Goal: Use online tool/utility: Use online tool/utility

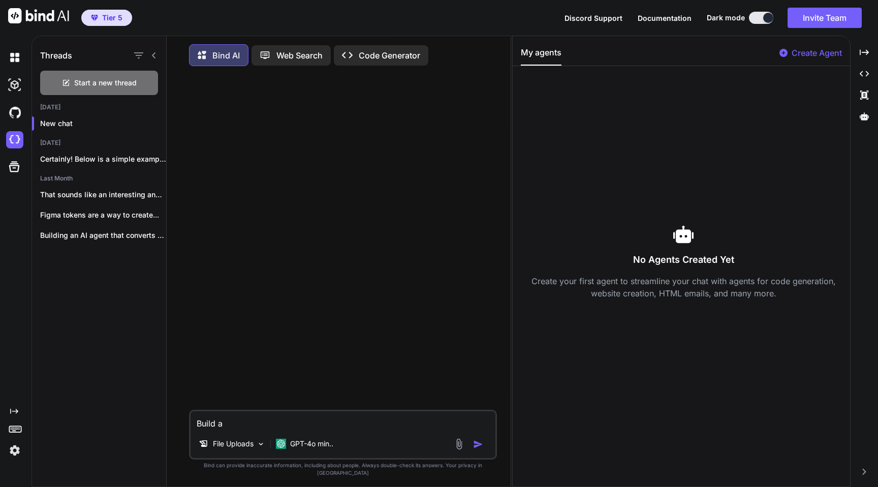
scroll to position [5, 0]
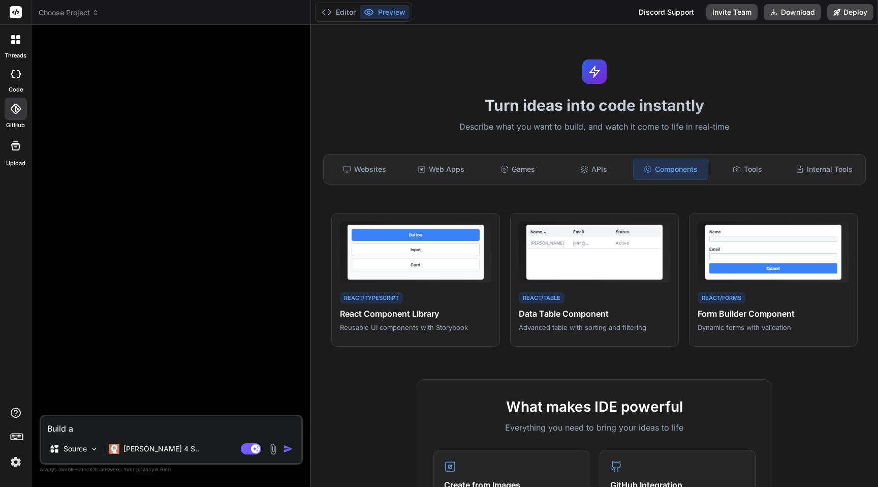
scroll to position [4, 0]
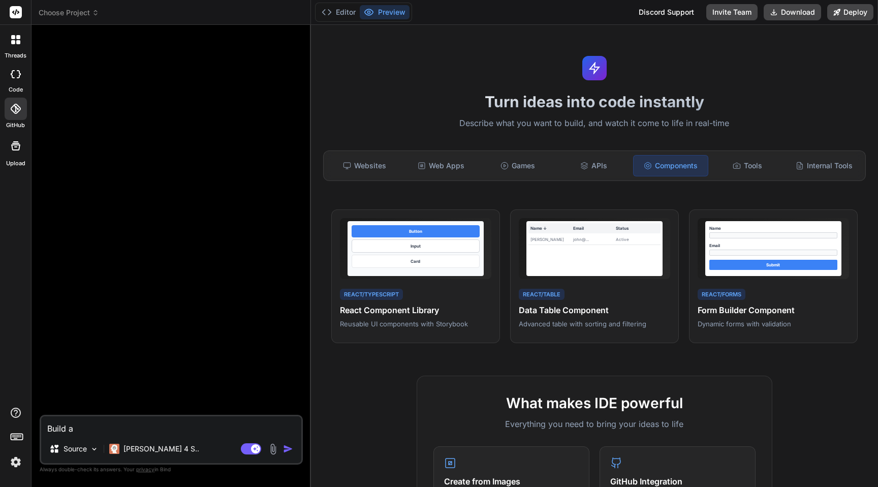
click at [107, 431] on textarea "Build a" at bounding box center [171, 425] width 260 height 18
click at [735, 167] on icon at bounding box center [736, 165] width 8 height 8
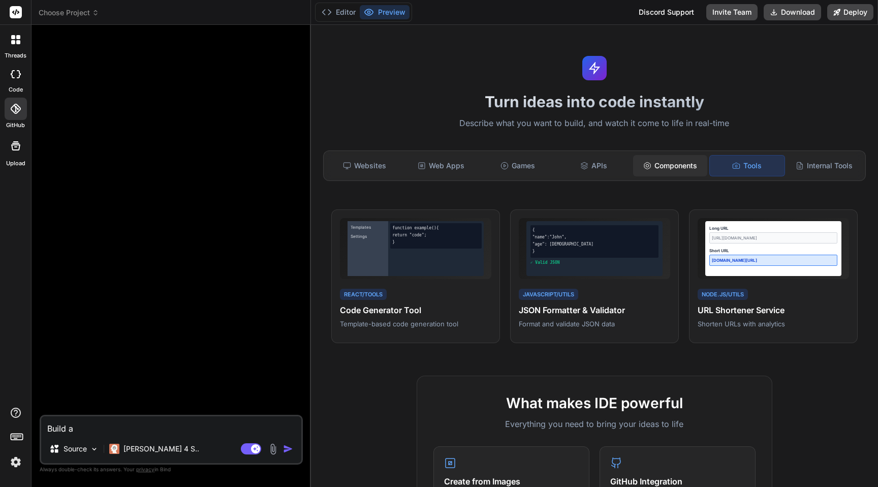
click at [685, 163] on div "Components" at bounding box center [670, 165] width 74 height 21
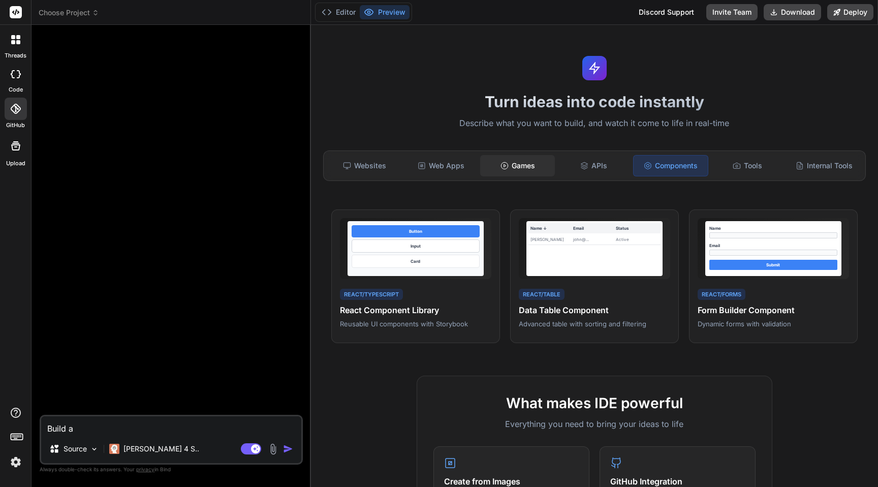
click at [533, 163] on div "Games" at bounding box center [517, 165] width 74 height 21
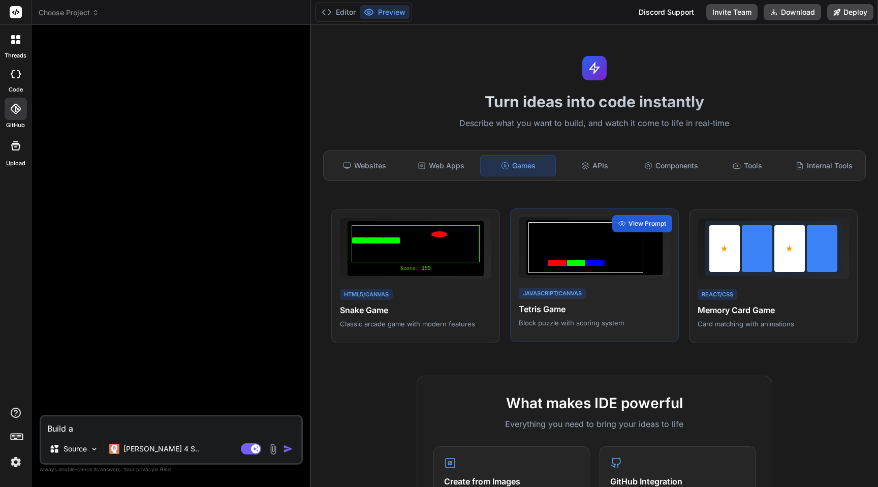
scroll to position [8, 0]
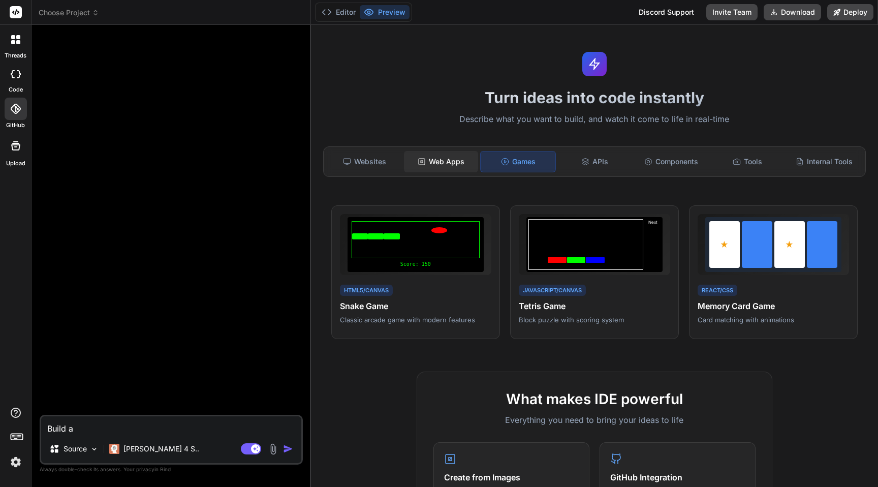
click at [438, 161] on div "Web Apps" at bounding box center [441, 161] width 74 height 21
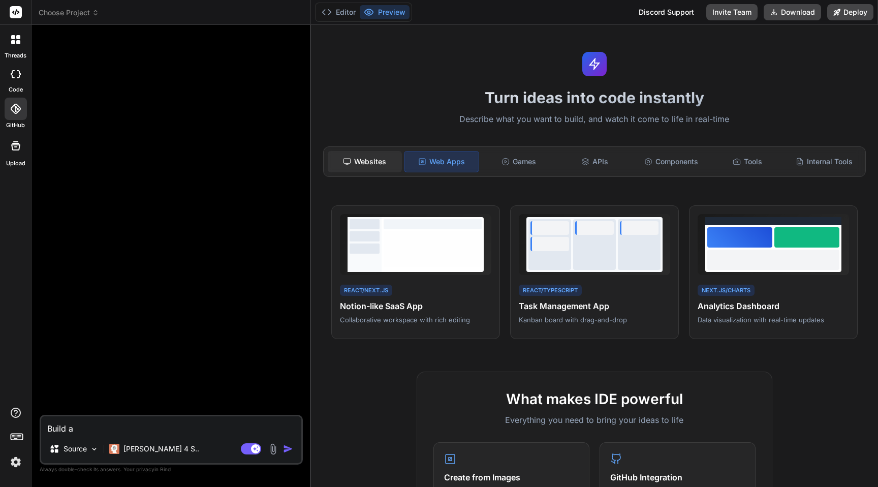
click at [375, 163] on div "Websites" at bounding box center [365, 161] width 74 height 21
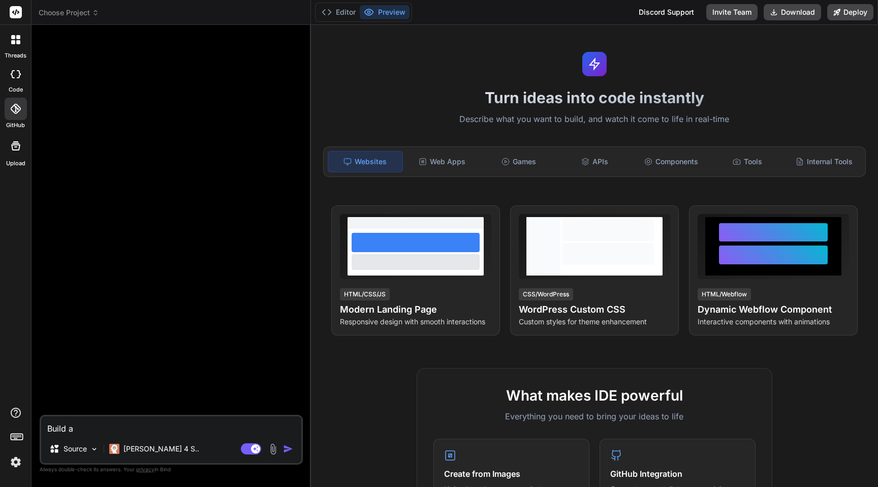
click at [108, 432] on textarea "Build a" at bounding box center [171, 425] width 260 height 18
